Goal: Find specific page/section: Find specific page/section

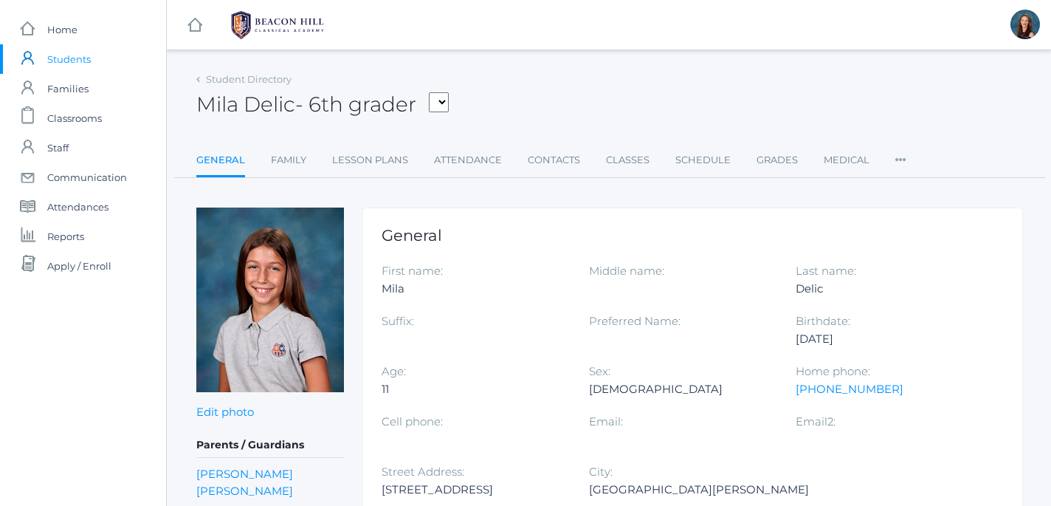
click at [204, 80] on div "Student Directory" at bounding box center [243, 79] width 95 height 15
click at [235, 77] on link "Student Directory" at bounding box center [249, 79] width 86 height 12
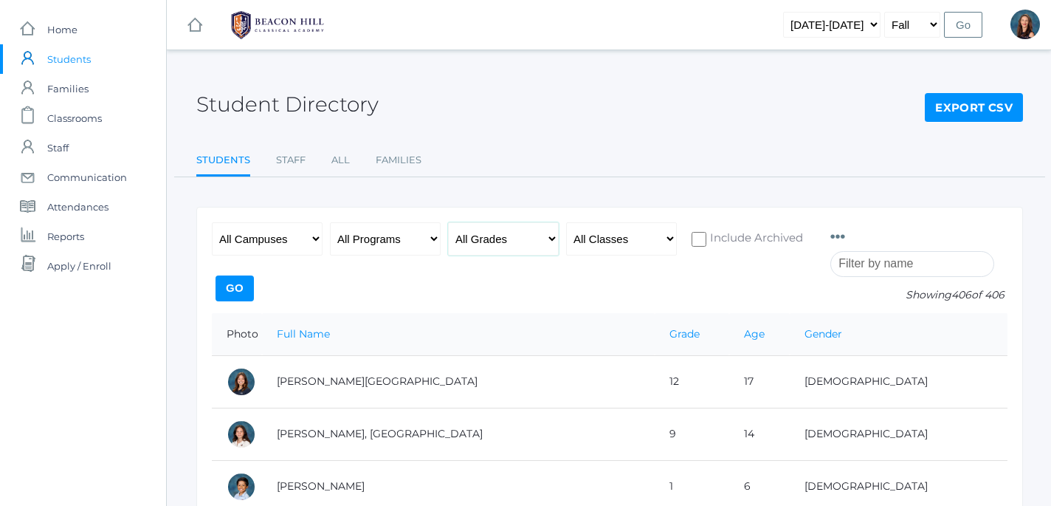
click at [448, 222] on select "All Grades Grammar - Kindergarten - 1st Grade - 2nd Grade - 3rd Grade - 4th Gra…" at bounding box center [503, 238] width 111 height 33
select select "6"
click option "- 6th Grade" at bounding box center [0, 0] width 0 height 0
click at [254, 286] on input "Go" at bounding box center [235, 288] width 38 height 26
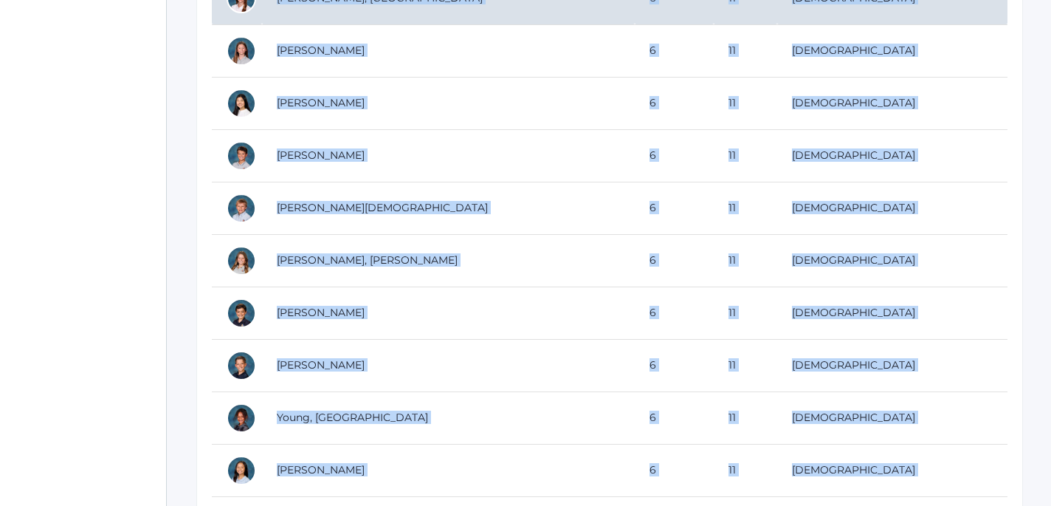
scroll to position [1858, 0]
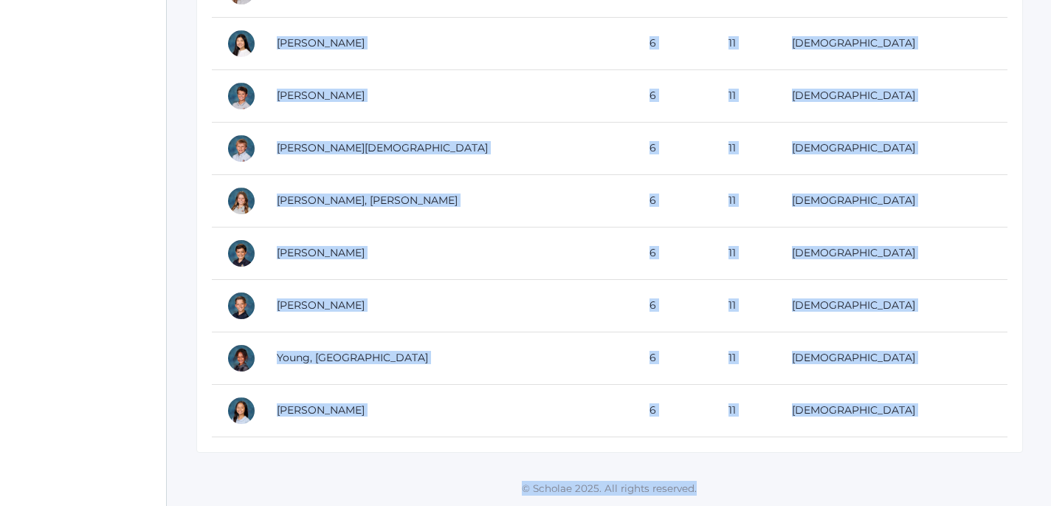
drag, startPoint x: 228, startPoint y: 333, endPoint x: 438, endPoint y: 517, distance: 279.3
copy div "Photo Full Name Grade Age Gender Baron, Cruz 6 11 Male Beaty, Nathan 6 11 Male …"
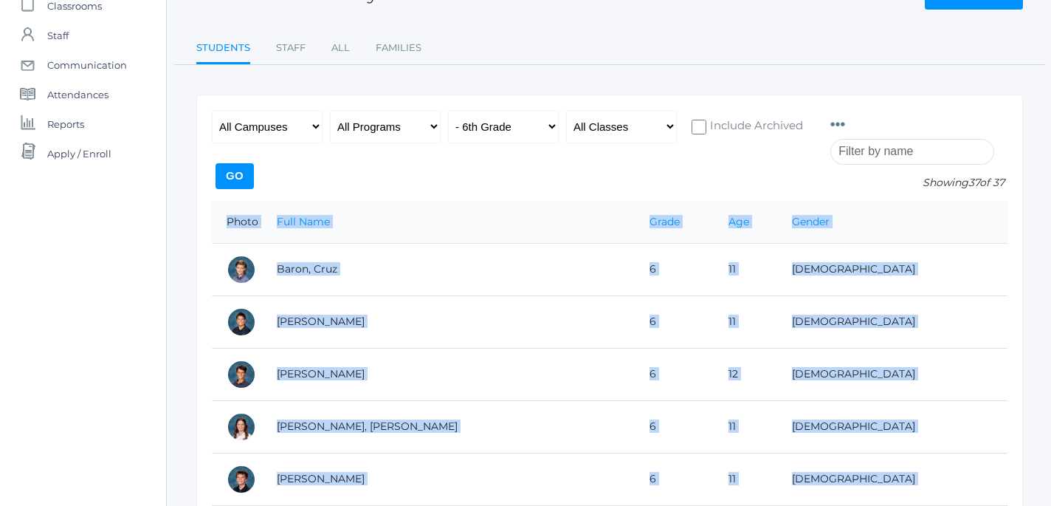
scroll to position [0, 0]
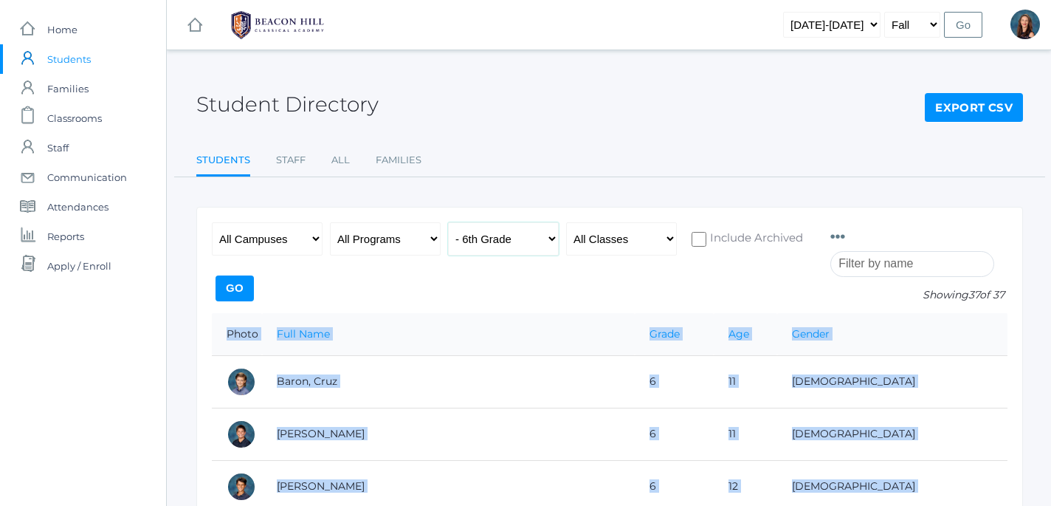
select select "7"
click option "- 7th Grade" at bounding box center [0, 0] width 0 height 0
click at [254, 289] on input "Go" at bounding box center [235, 288] width 38 height 26
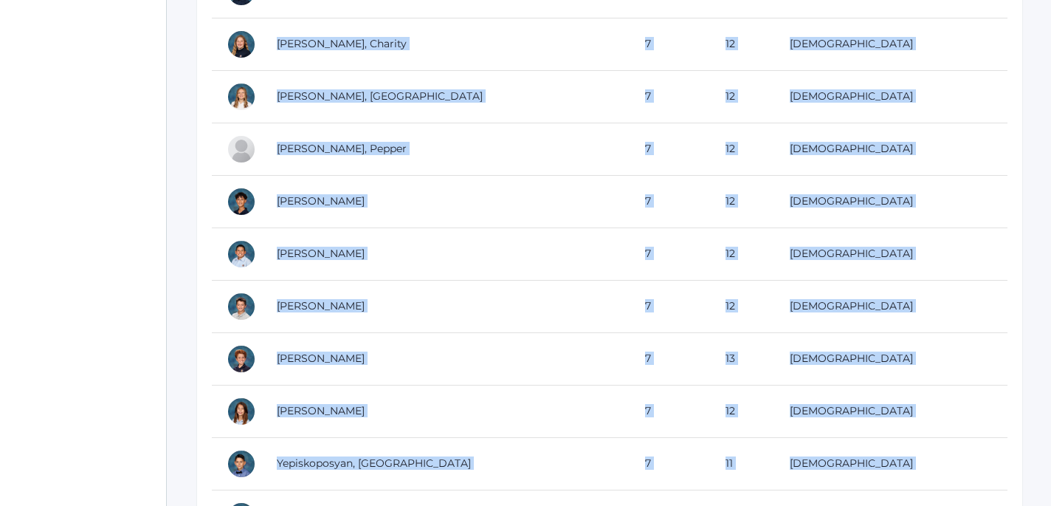
scroll to position [1805, 0]
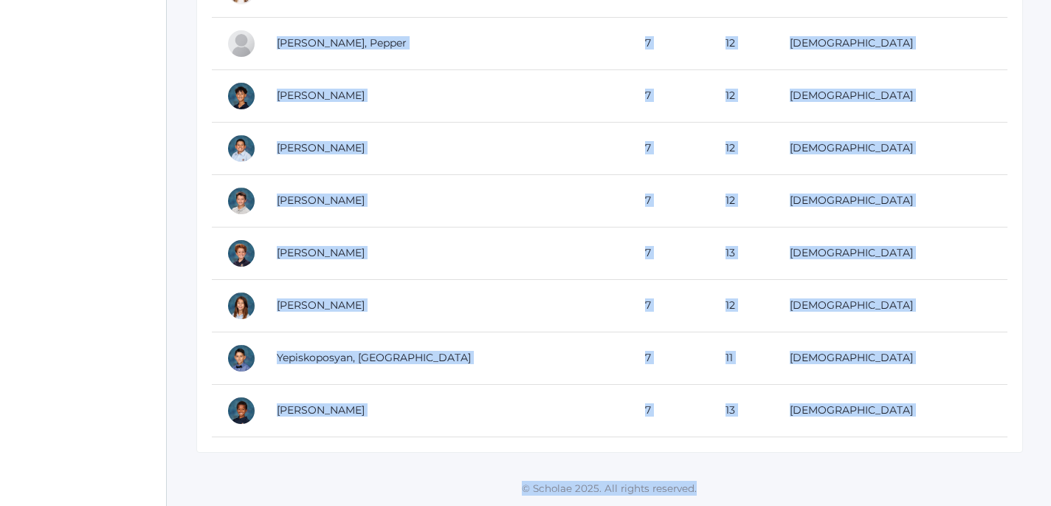
drag, startPoint x: 226, startPoint y: 332, endPoint x: 376, endPoint y: 545, distance: 260.7
copy div "Photo Full Name Grade Age Gender Albanese, Cole 7 12 Male Balli, Kingston 7 12 …"
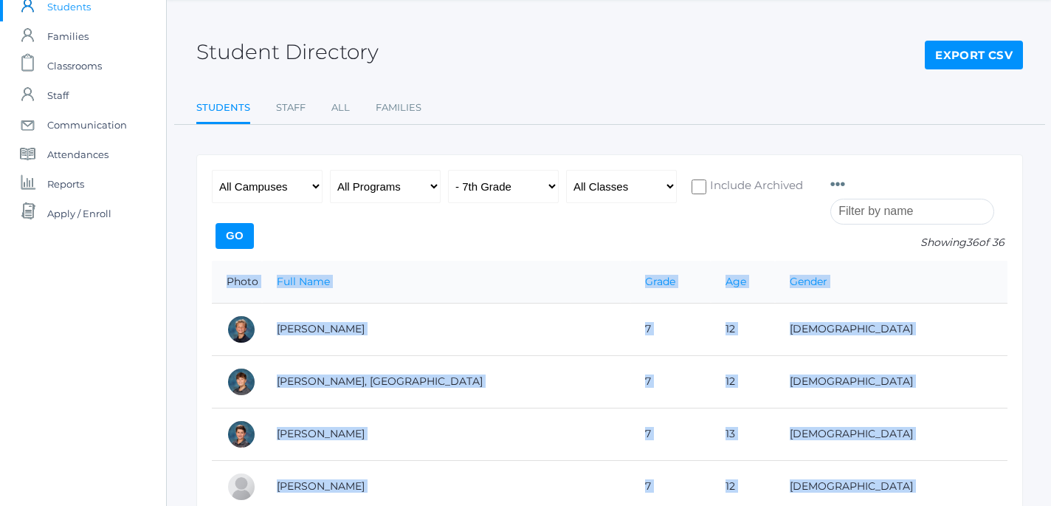
scroll to position [49, 0]
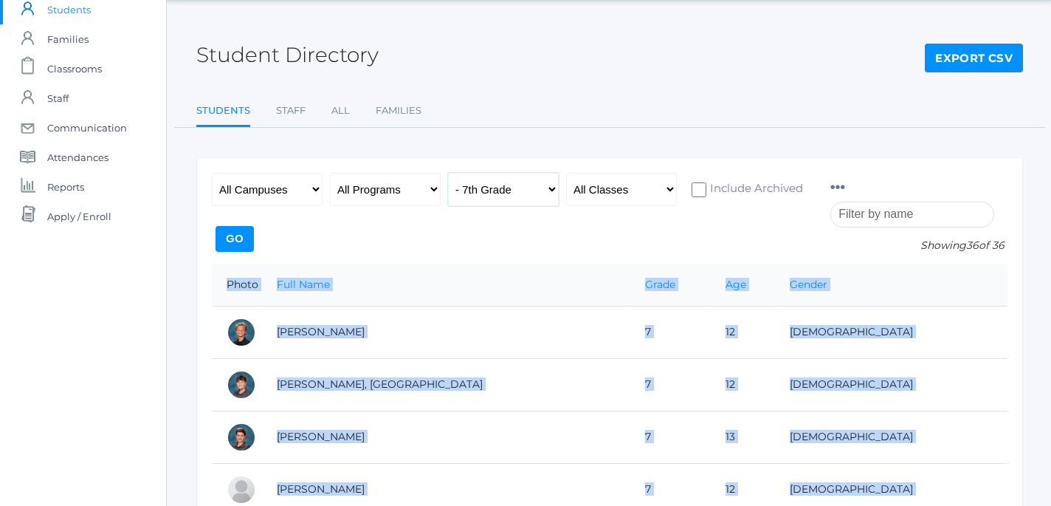
click at [448, 173] on select "All Grades Grammar - Kindergarten - 1st Grade - 2nd Grade - 3rd Grade - 4th Gra…" at bounding box center [503, 189] width 111 height 33
select select "8"
click option "- 8th Grade" at bounding box center [0, 0] width 0 height 0
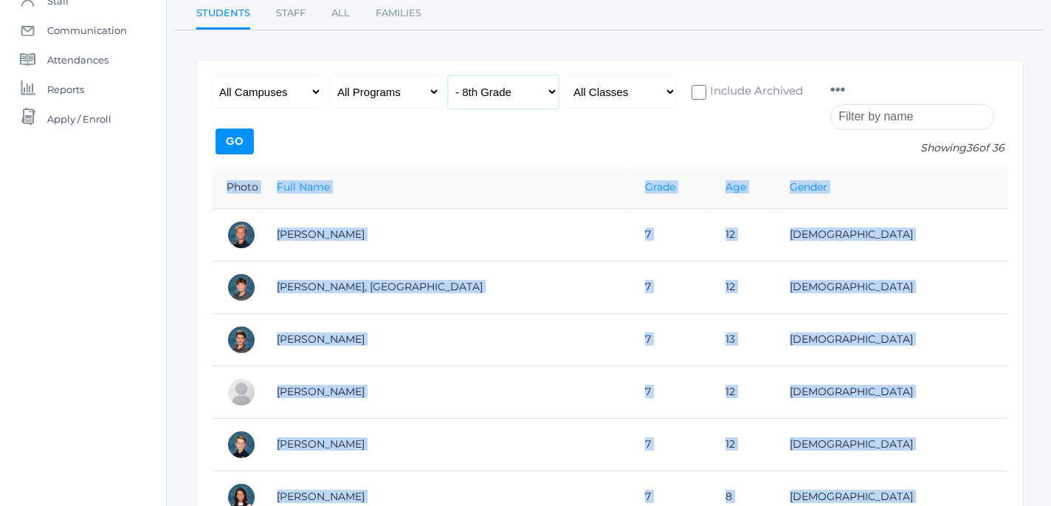
scroll to position [32, 0]
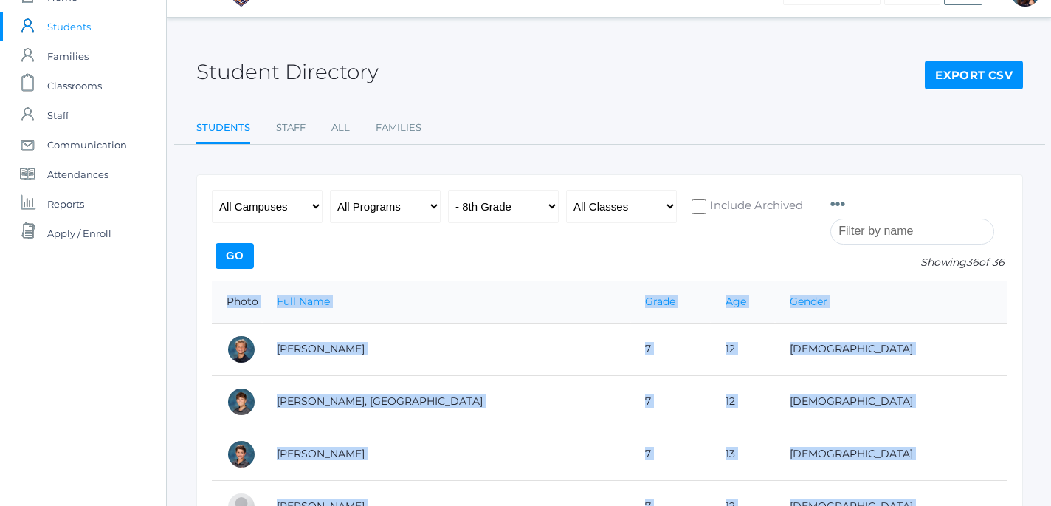
click at [254, 251] on input "Go" at bounding box center [235, 256] width 38 height 26
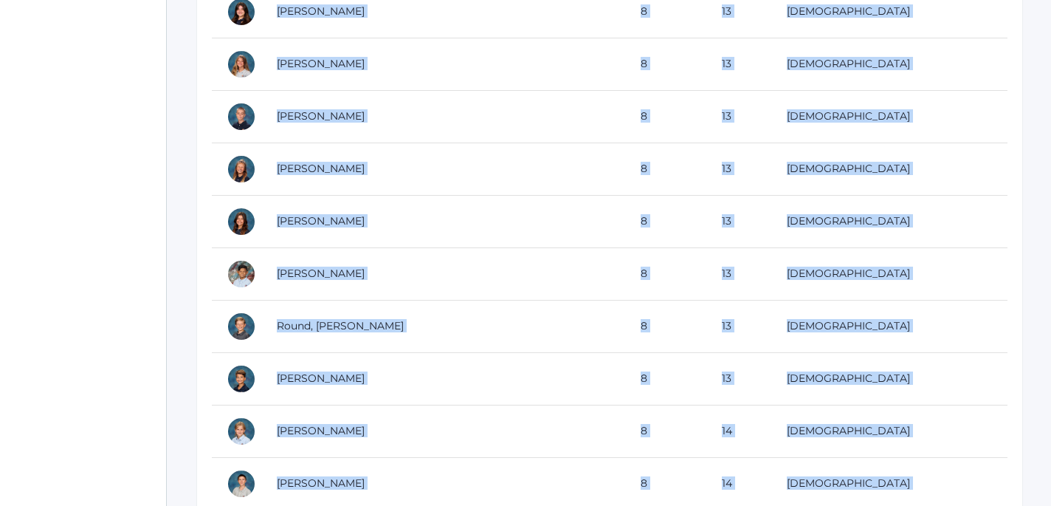
scroll to position [1177, 0]
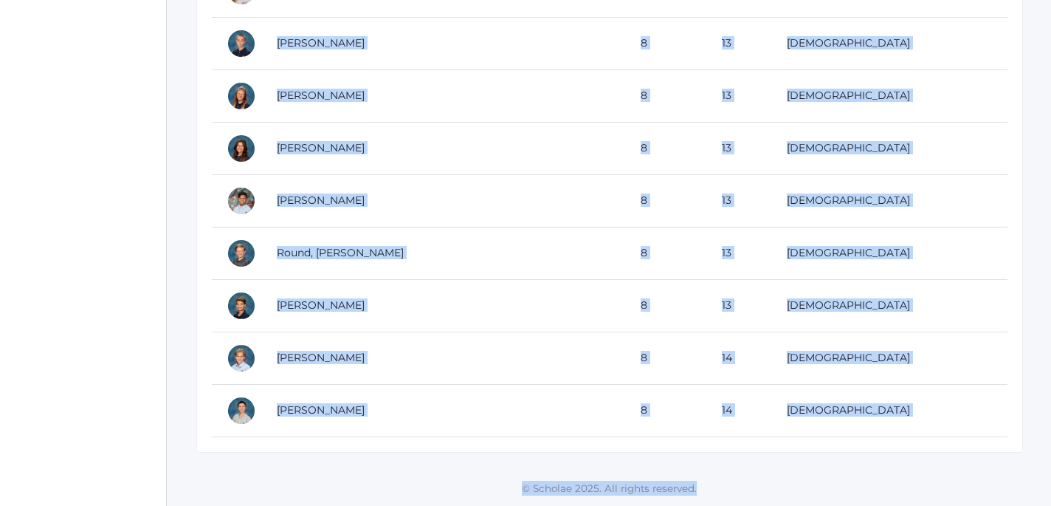
drag, startPoint x: 224, startPoint y: 329, endPoint x: 320, endPoint y: 534, distance: 226.8
copy div "Photo Full Name Grade Age Gender Arnold, Jake 8 13 Male Arteaga, Amaya 8 13 Fem…"
